Goal: Information Seeking & Learning: Learn about a topic

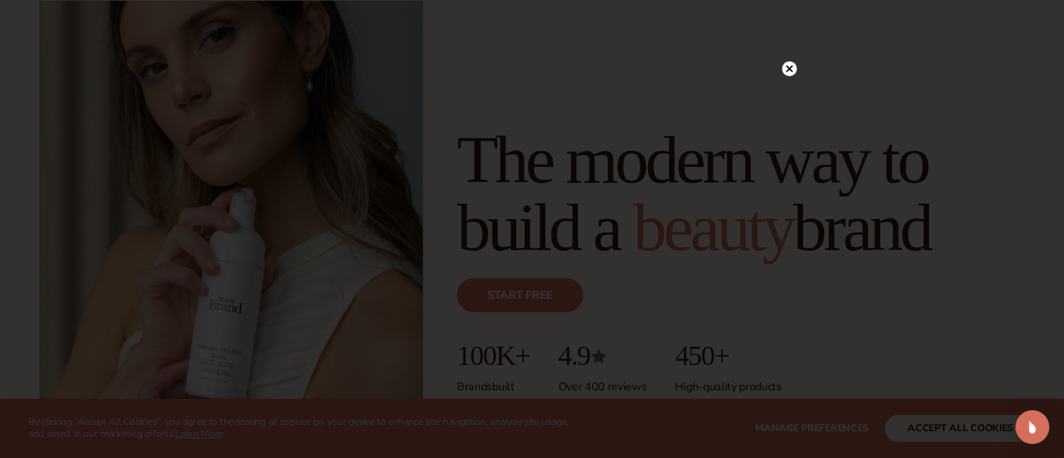
scroll to position [212, 0]
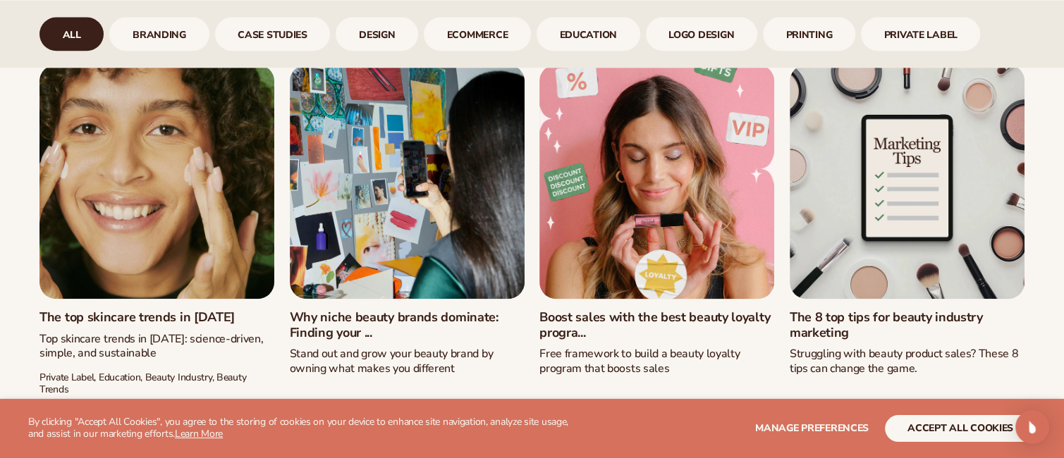
scroll to position [2033, 0]
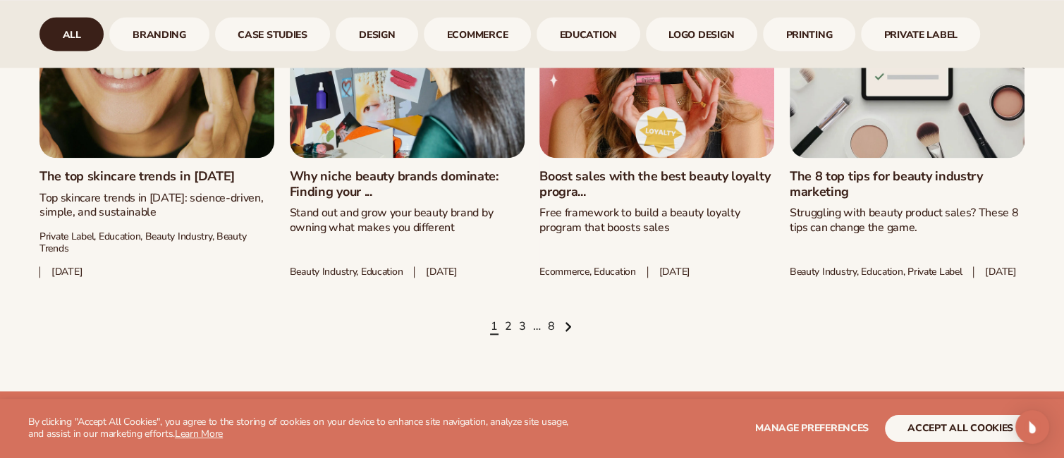
click at [571, 333] on span "Next page" at bounding box center [567, 327] width 11 height 11
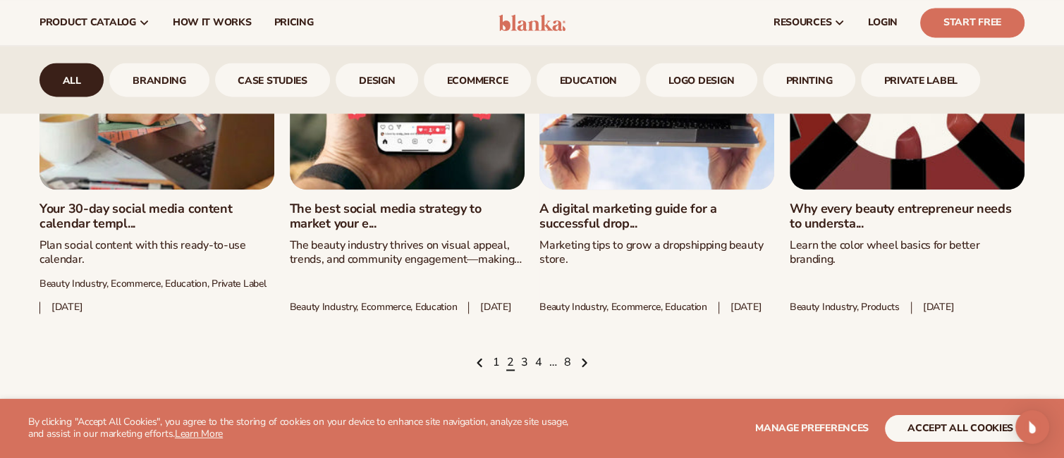
scroll to position [2033, 0]
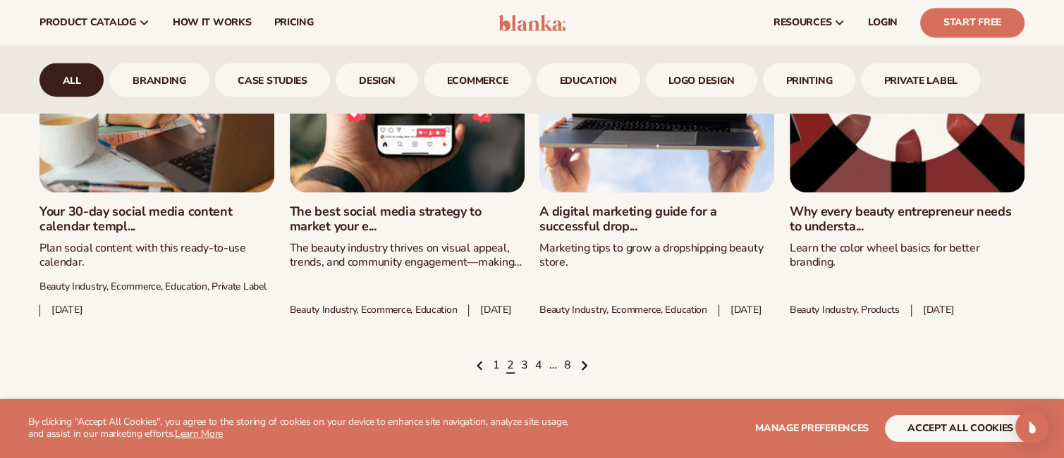
click at [585, 363] on icon "Next page" at bounding box center [584, 366] width 7 height 12
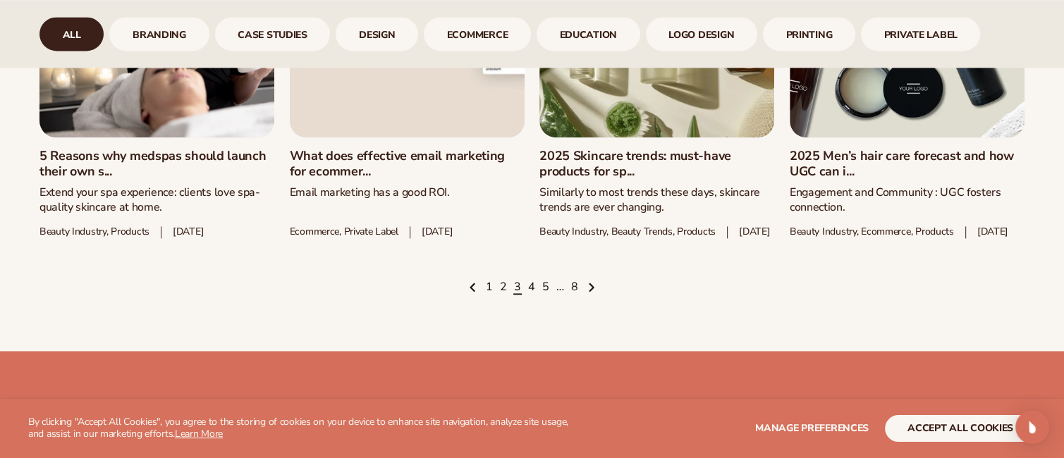
scroll to position [2033, 0]
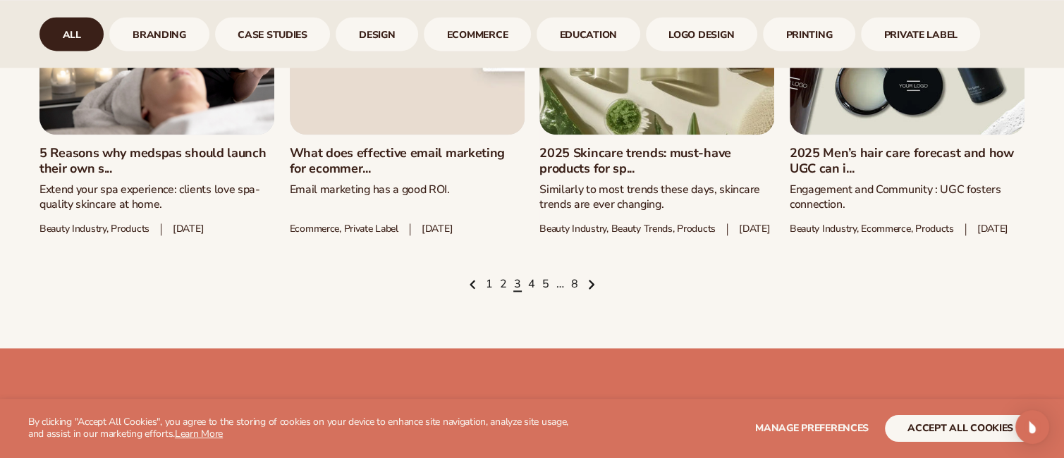
click at [589, 291] on icon "Next page" at bounding box center [591, 285] width 7 height 12
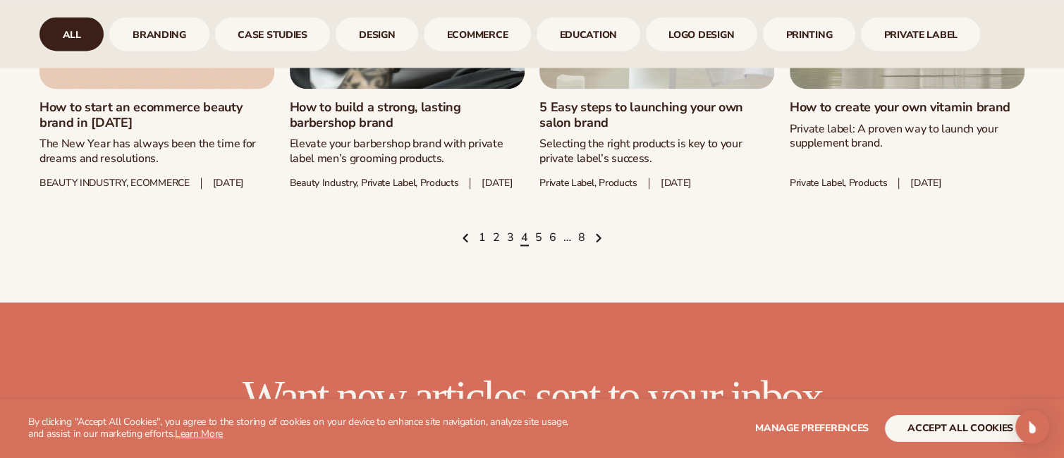
scroll to position [2103, 0]
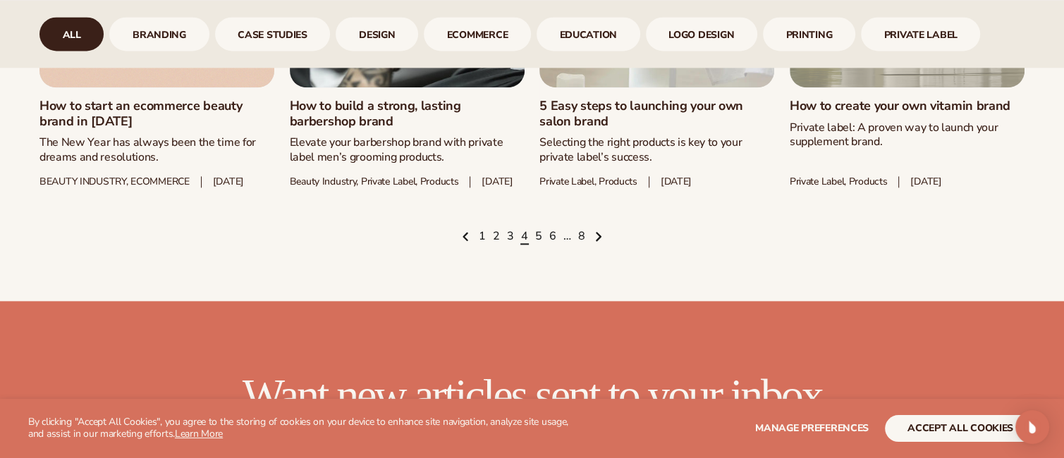
click at [597, 241] on icon "Next page" at bounding box center [599, 237] width 4 height 8
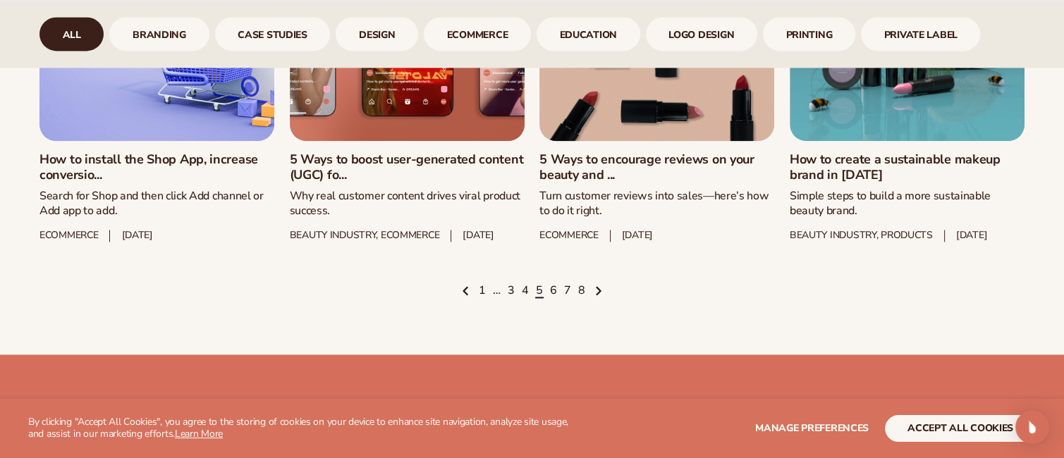
scroll to position [2103, 0]
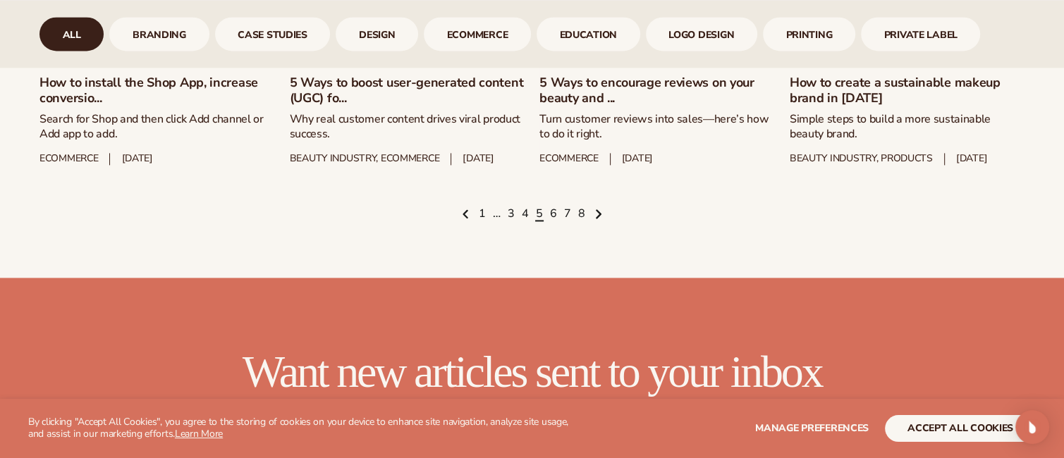
click at [598, 218] on icon "Next page" at bounding box center [599, 214] width 4 height 8
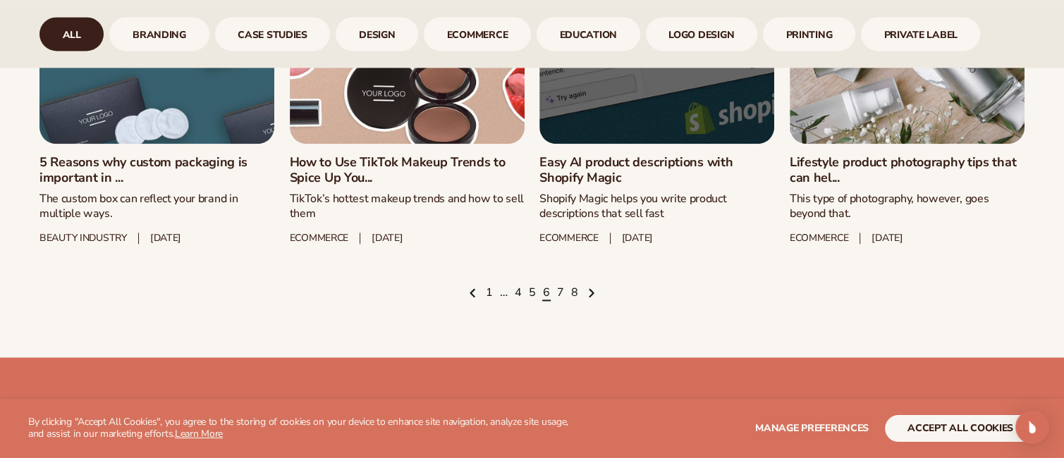
scroll to position [2103, 0]
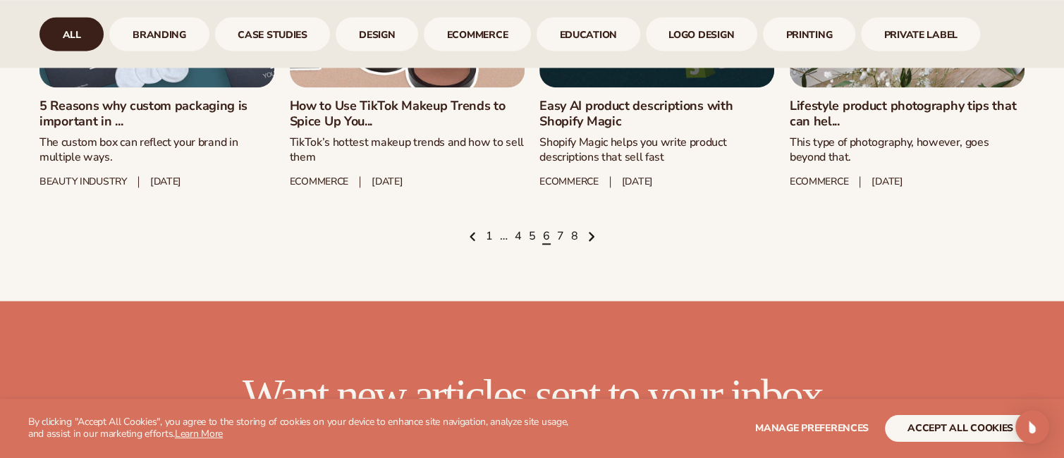
click at [590, 243] on icon "Next page" at bounding box center [591, 237] width 7 height 12
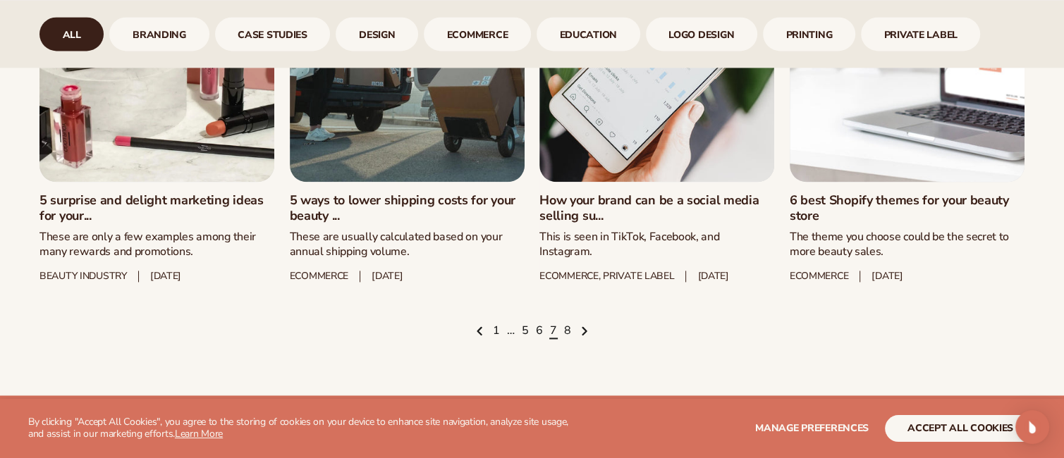
scroll to position [2033, 0]
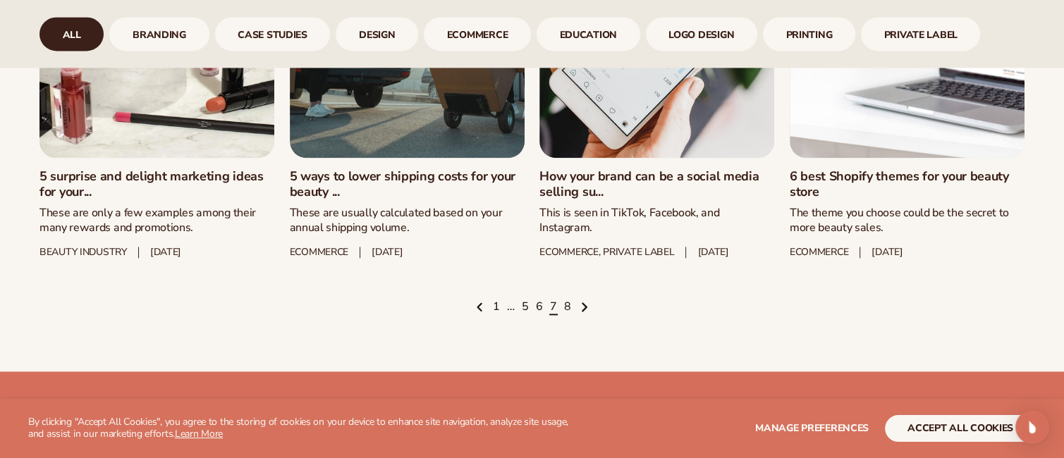
click at [582, 313] on icon "Next page" at bounding box center [584, 307] width 7 height 12
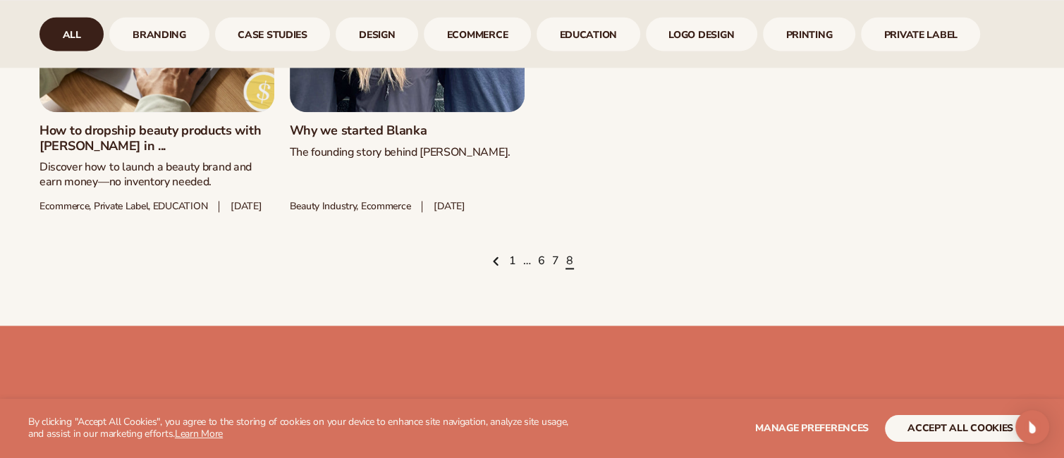
scroll to position [2103, 0]
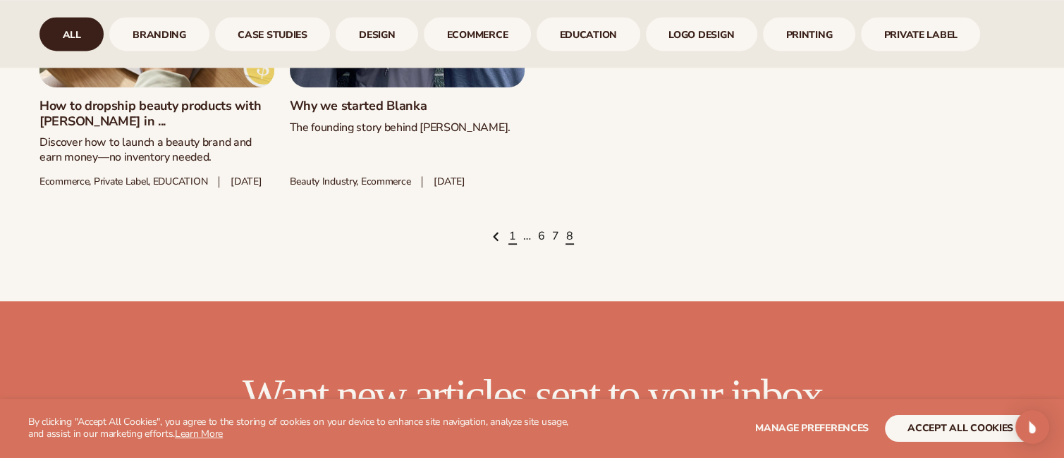
click at [516, 245] on link "1" at bounding box center [512, 237] width 7 height 16
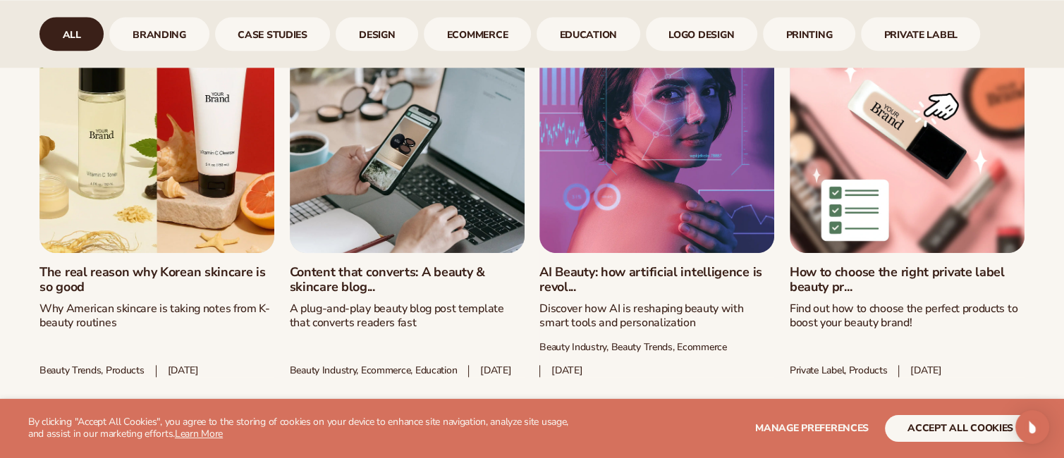
scroll to position [1609, 0]
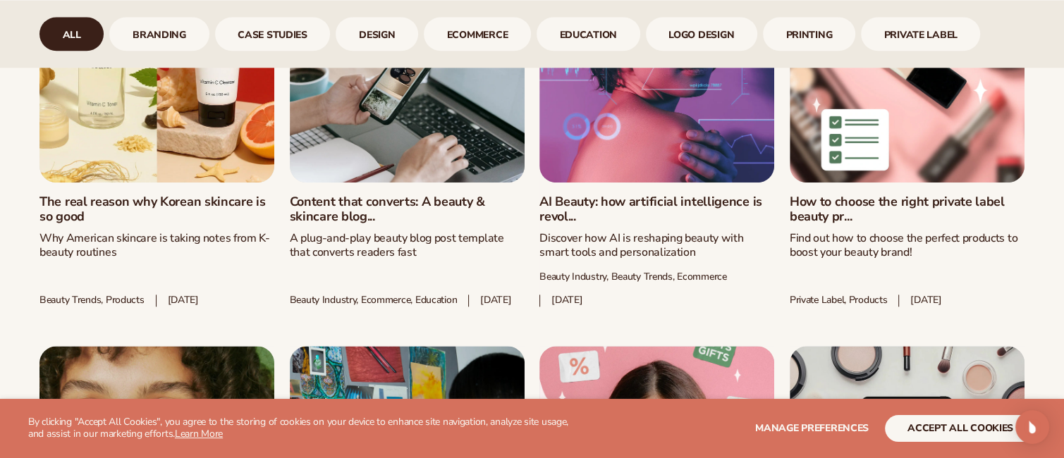
click at [138, 195] on link "The real reason why Korean skincare is so good" at bounding box center [156, 210] width 235 height 30
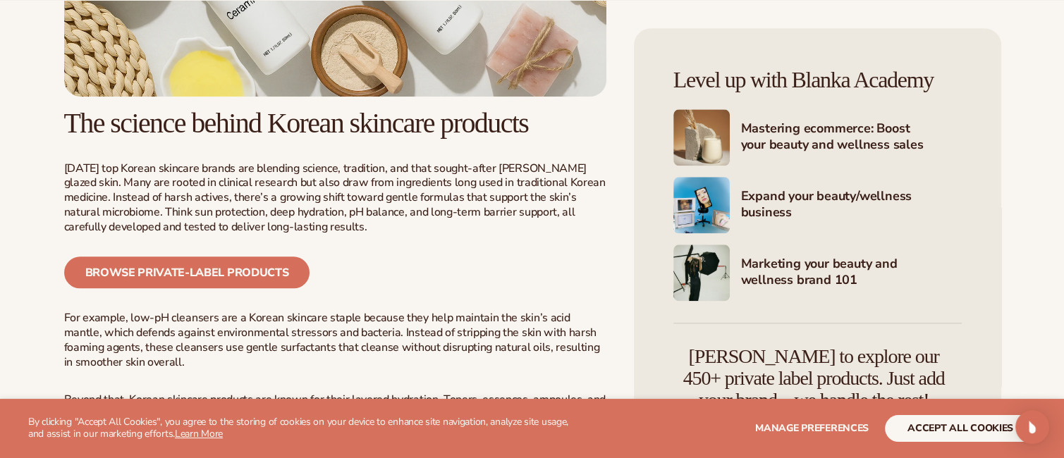
scroll to position [1585, 0]
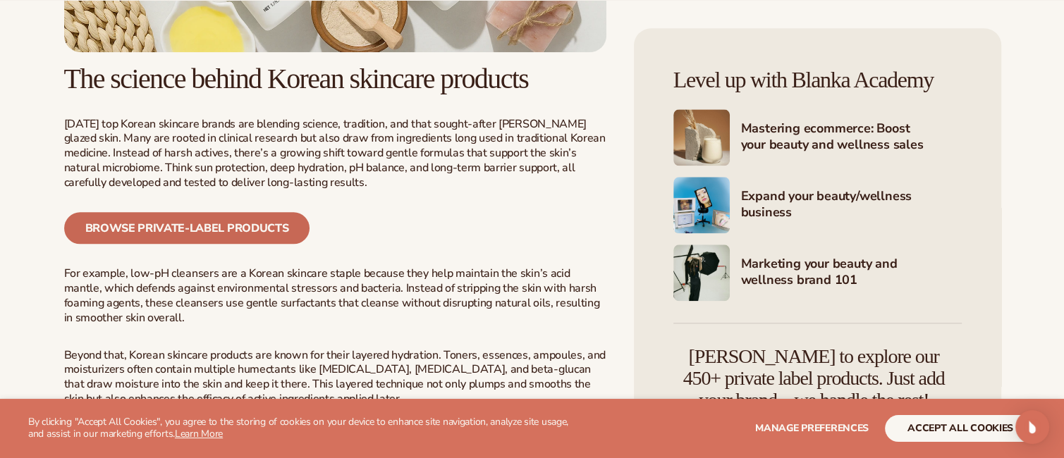
click at [178, 217] on link "Browse private-label products" at bounding box center [187, 228] width 246 height 32
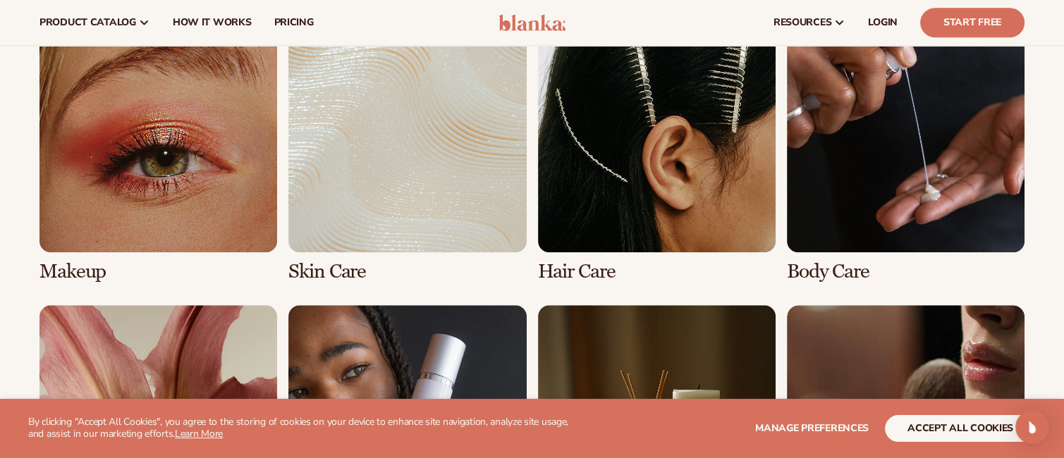
scroll to position [972, 0]
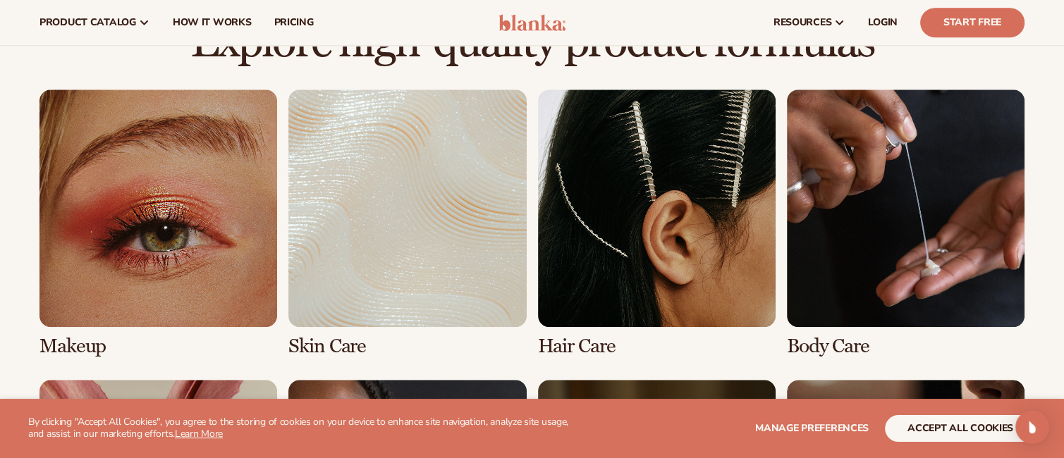
click at [394, 219] on link "2 / 8" at bounding box center [407, 224] width 238 height 268
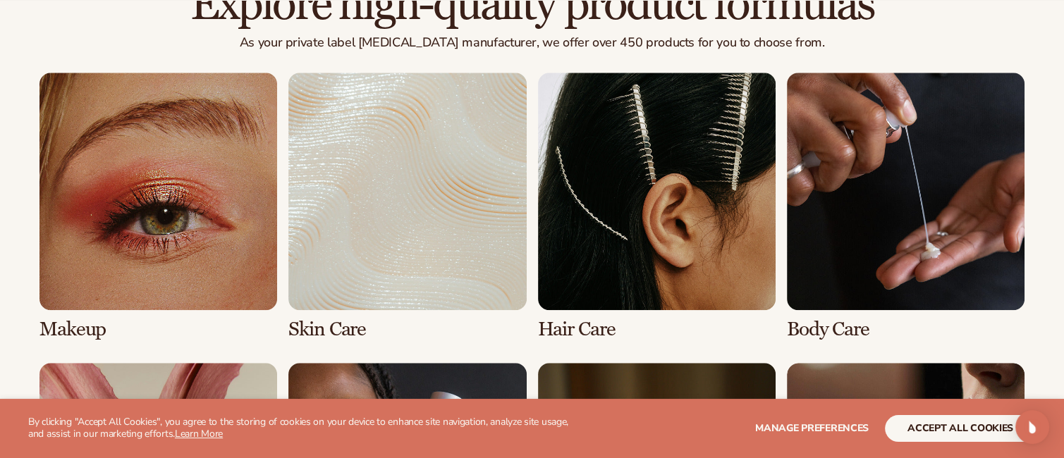
scroll to position [1040, 0]
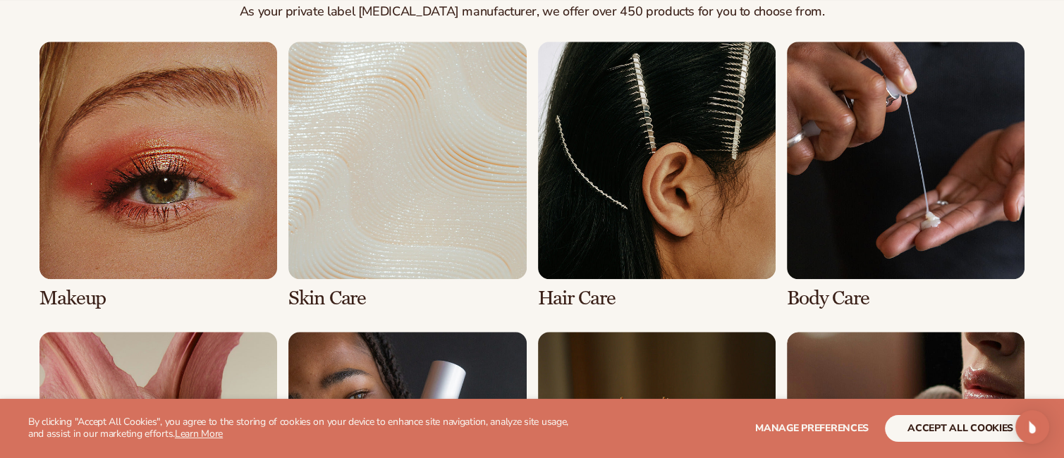
click at [153, 201] on link "1 / 8" at bounding box center [158, 176] width 238 height 268
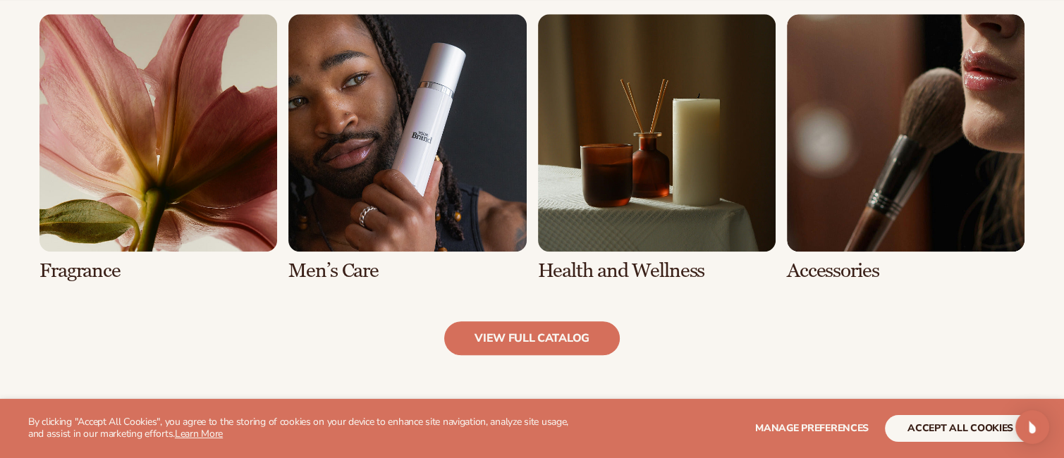
scroll to position [1340, 0]
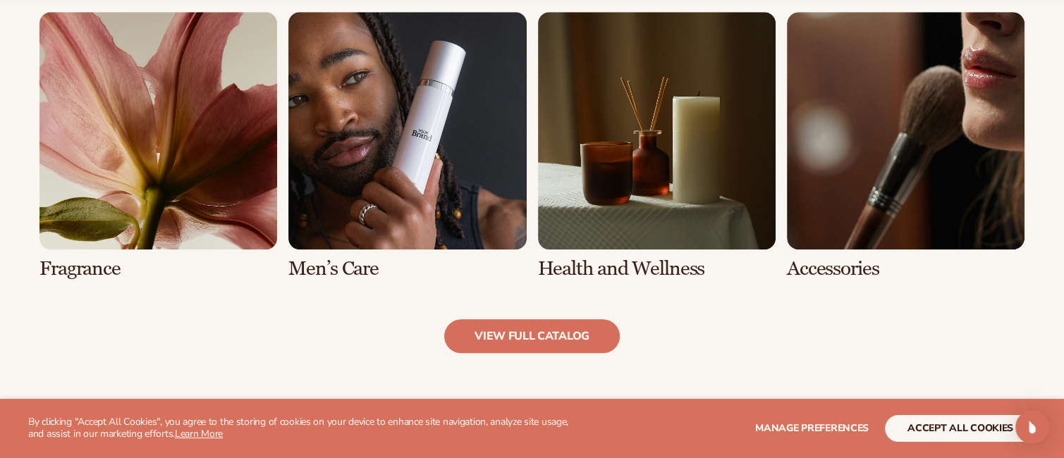
click at [124, 209] on link "5 / 8" at bounding box center [158, 146] width 238 height 268
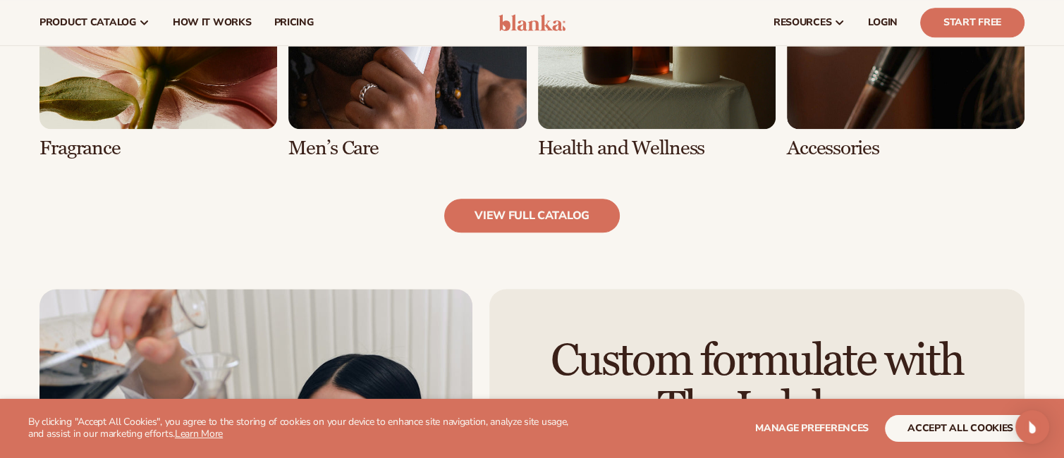
scroll to position [1448, 0]
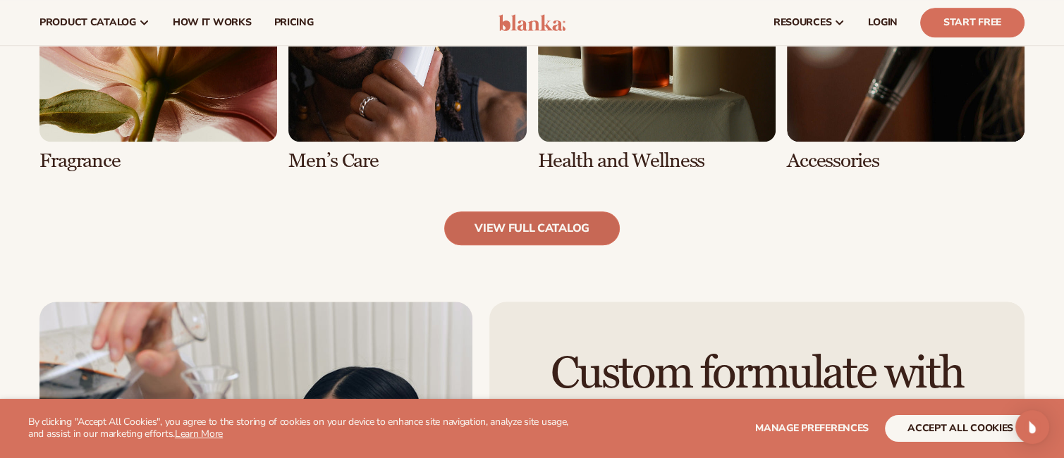
click at [556, 228] on link "view full catalog" at bounding box center [532, 229] width 176 height 34
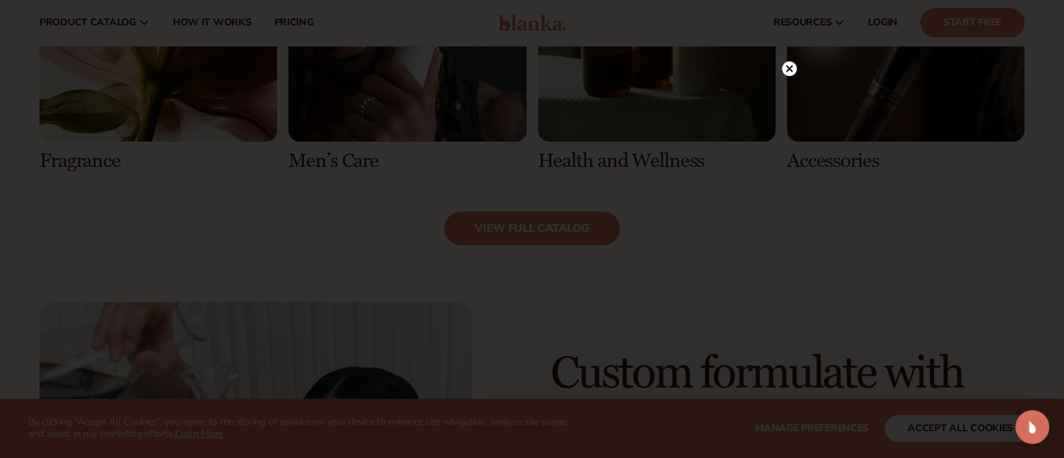
click at [788, 66] on circle at bounding box center [789, 68] width 15 height 15
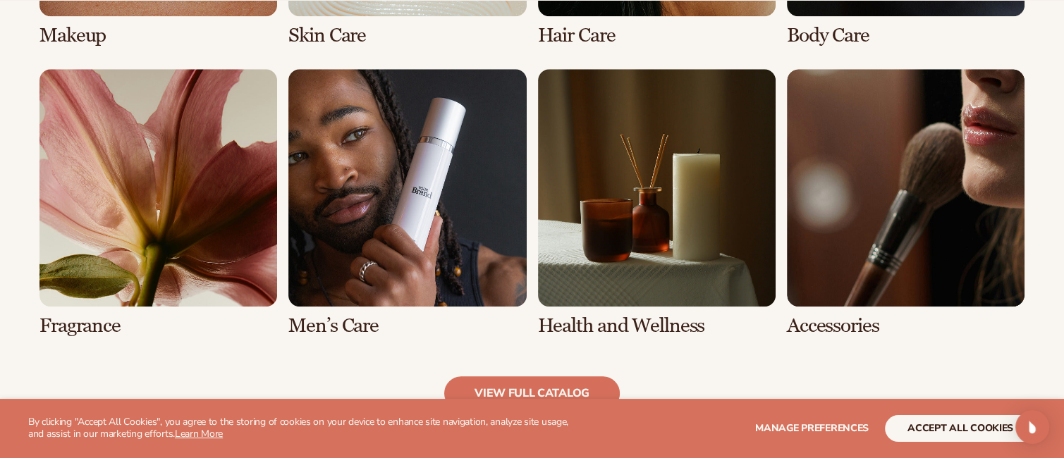
scroll to position [1307, 0]
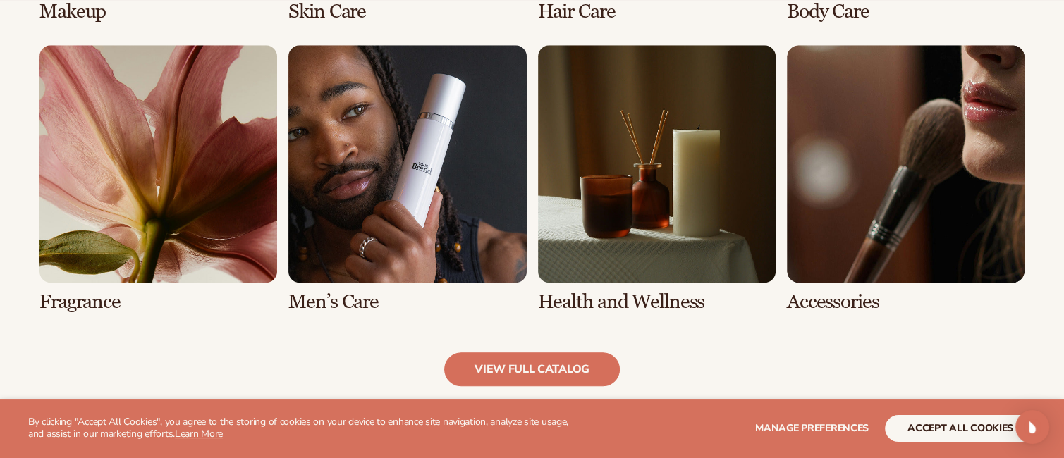
click at [683, 180] on link "7 / 8" at bounding box center [657, 179] width 238 height 268
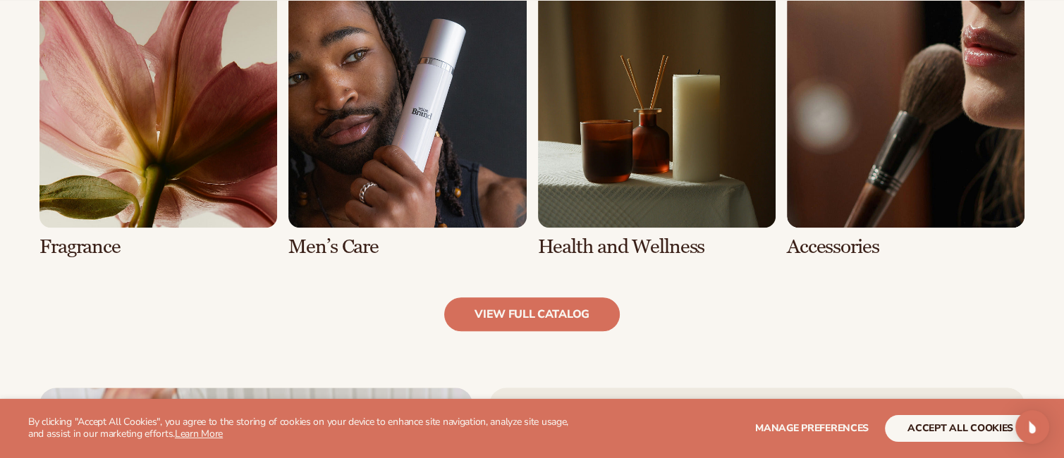
scroll to position [1382, 0]
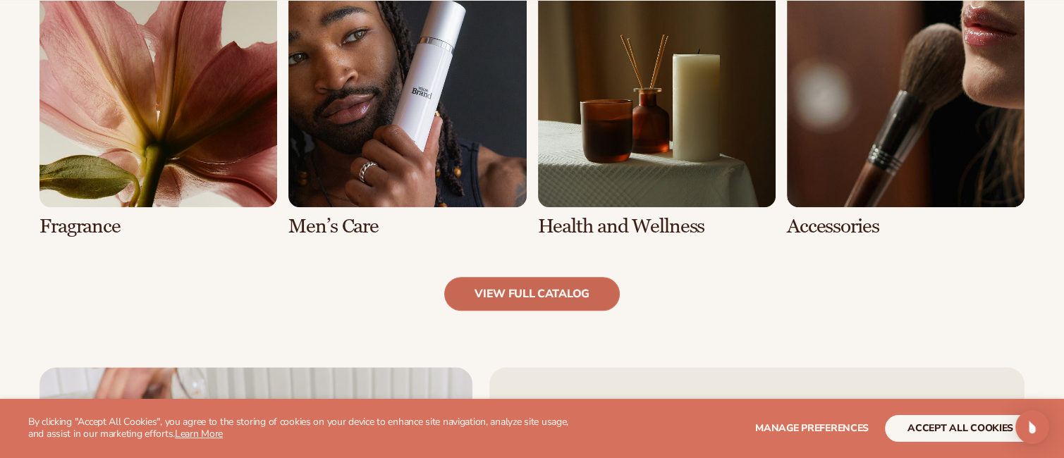
click at [494, 293] on link "view full catalog" at bounding box center [532, 294] width 176 height 34
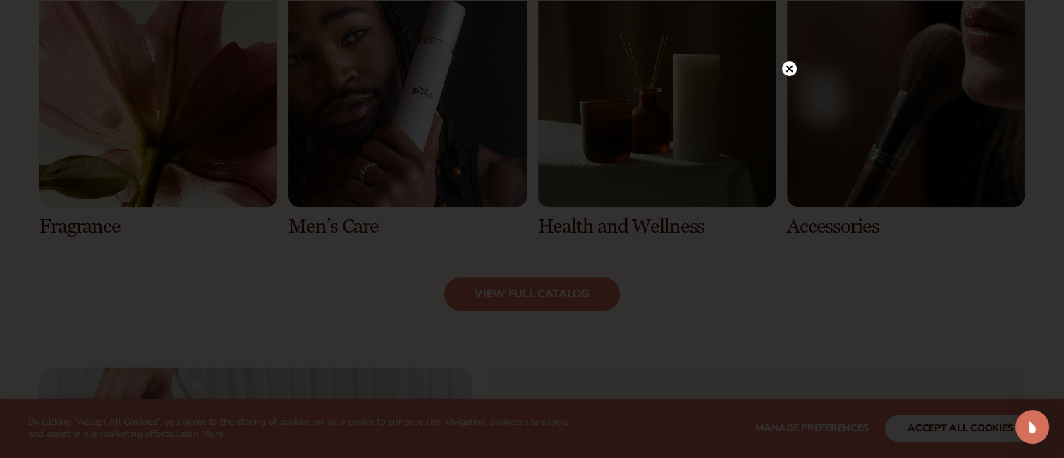
click at [786, 67] on circle at bounding box center [789, 68] width 15 height 15
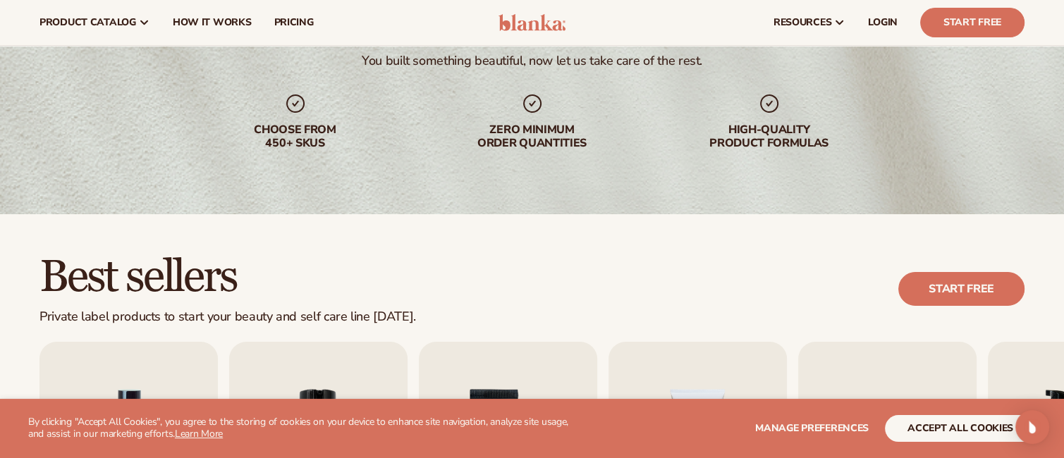
scroll to position [0, 0]
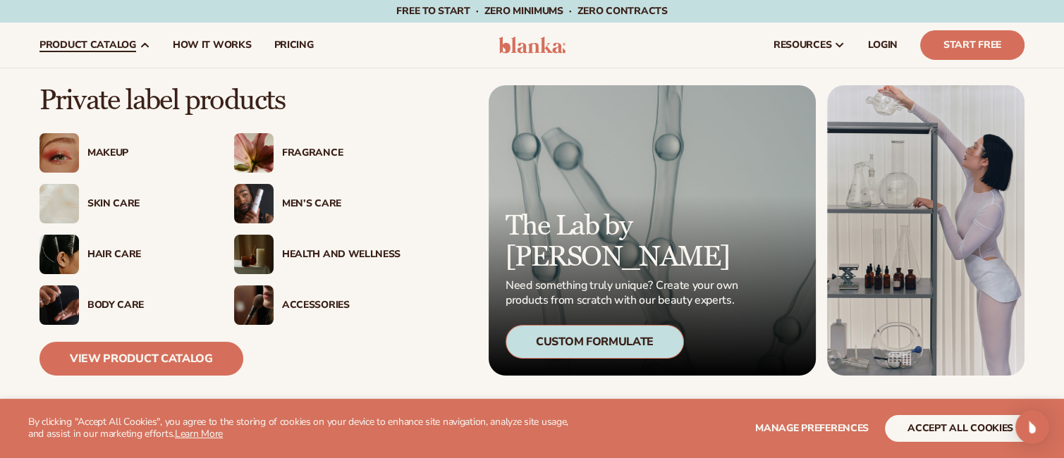
click at [102, 253] on div "Hair Care" at bounding box center [146, 255] width 118 height 12
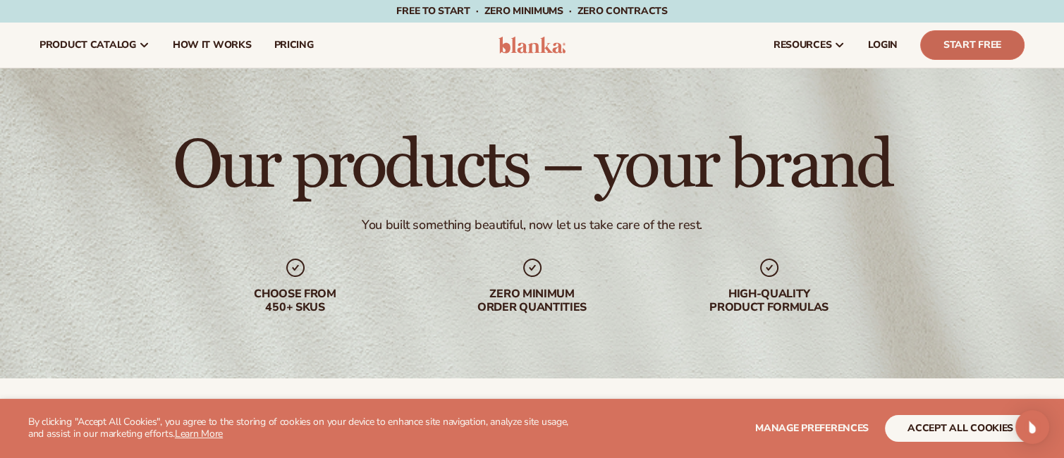
click at [951, 47] on link "Start Free" at bounding box center [972, 45] width 104 height 30
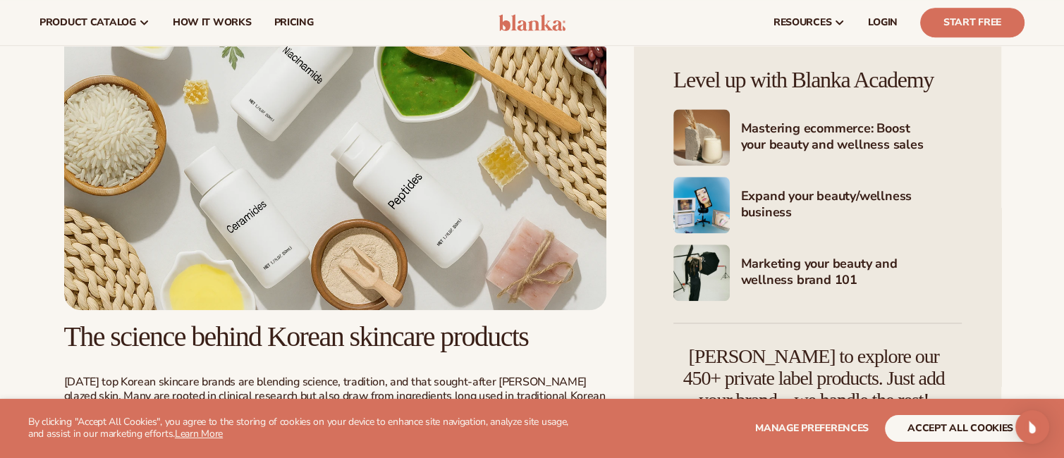
scroll to position [1303, 0]
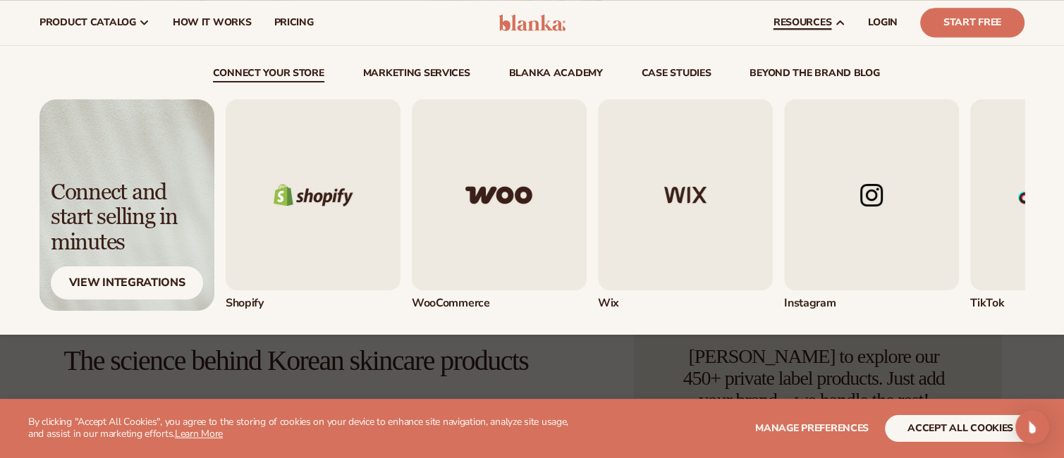
click at [336, 207] on img "1 / 5" at bounding box center [313, 194] width 175 height 191
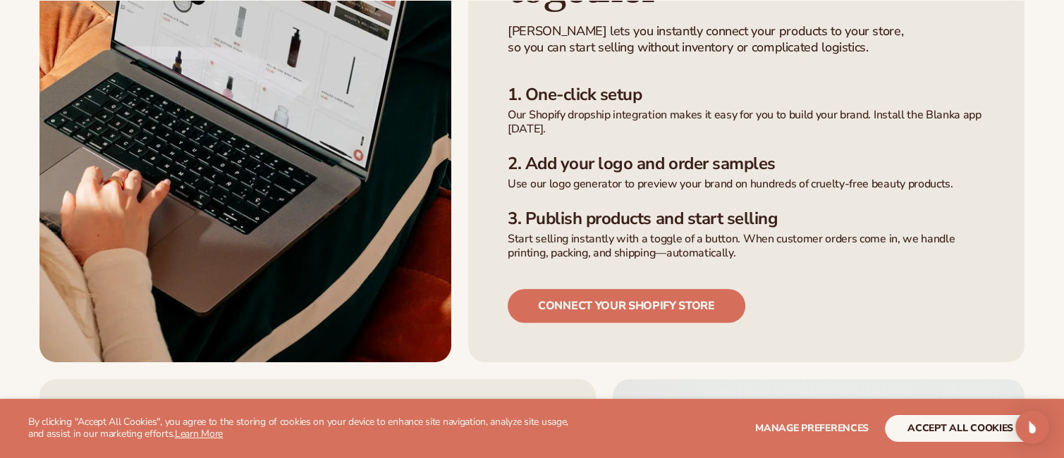
scroll to position [564, 0]
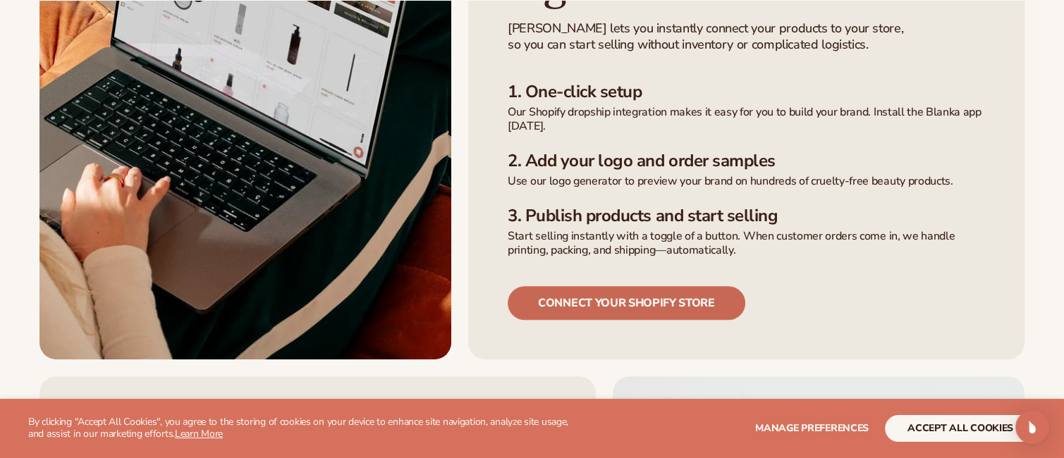
click at [600, 286] on link "Connect your shopify store" at bounding box center [627, 303] width 238 height 34
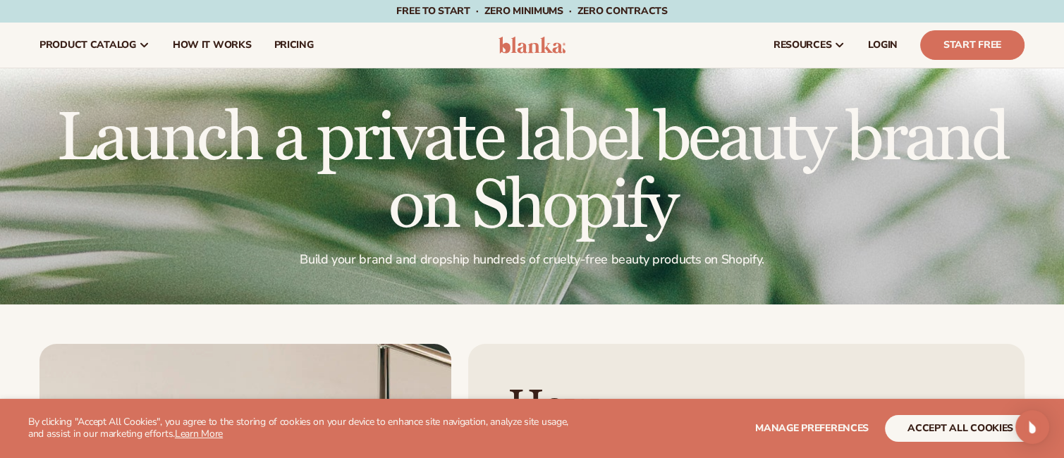
scroll to position [141, 0]
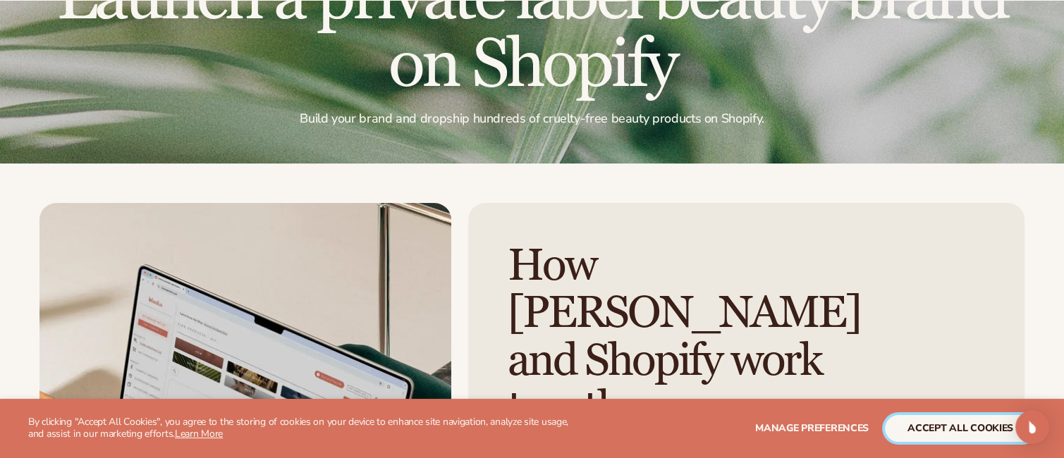
click at [968, 425] on button "accept all cookies" at bounding box center [960, 428] width 151 height 27
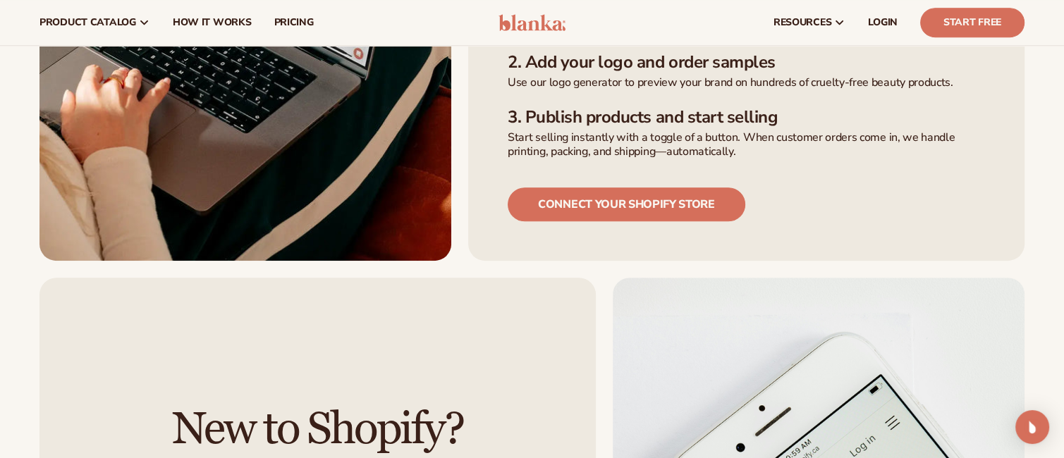
scroll to position [659, 0]
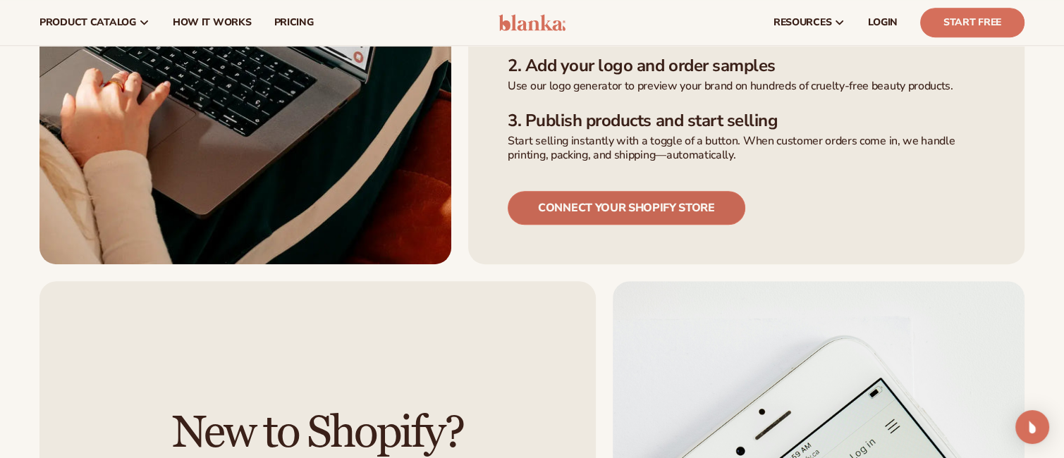
click at [601, 191] on link "Connect your shopify store" at bounding box center [627, 208] width 238 height 34
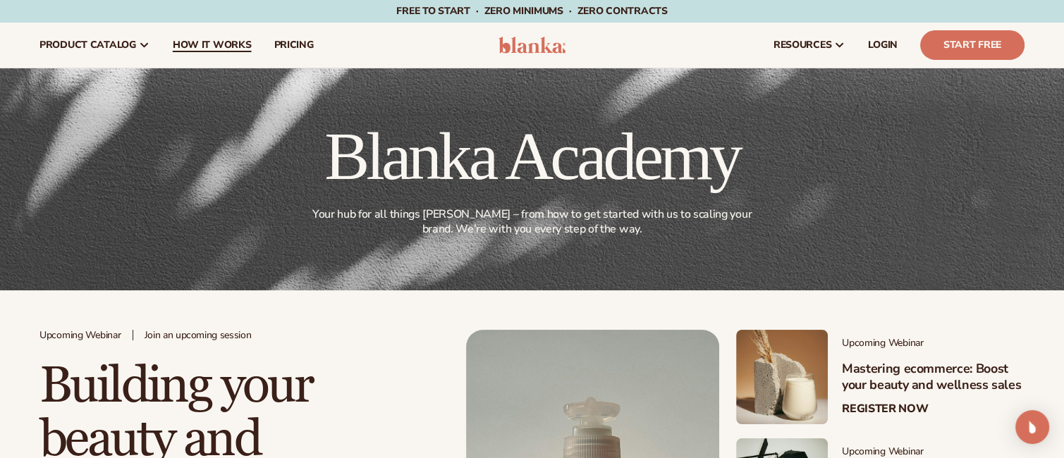
click at [231, 46] on span "How It Works" at bounding box center [212, 44] width 79 height 11
